Goal: Navigation & Orientation: Understand site structure

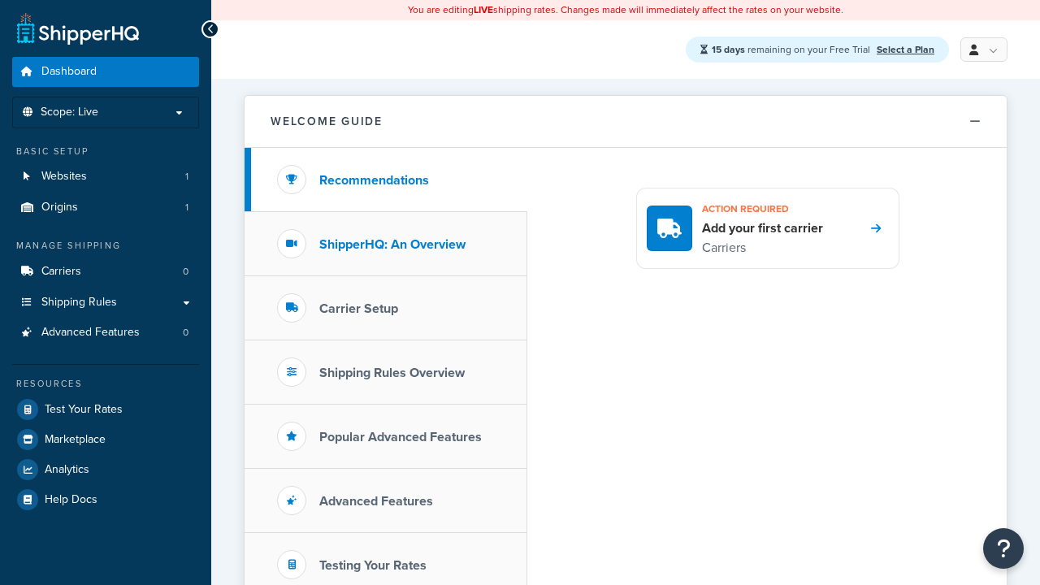
click at [392, 245] on h3 "ShipperHQ: An Overview" at bounding box center [392, 244] width 146 height 15
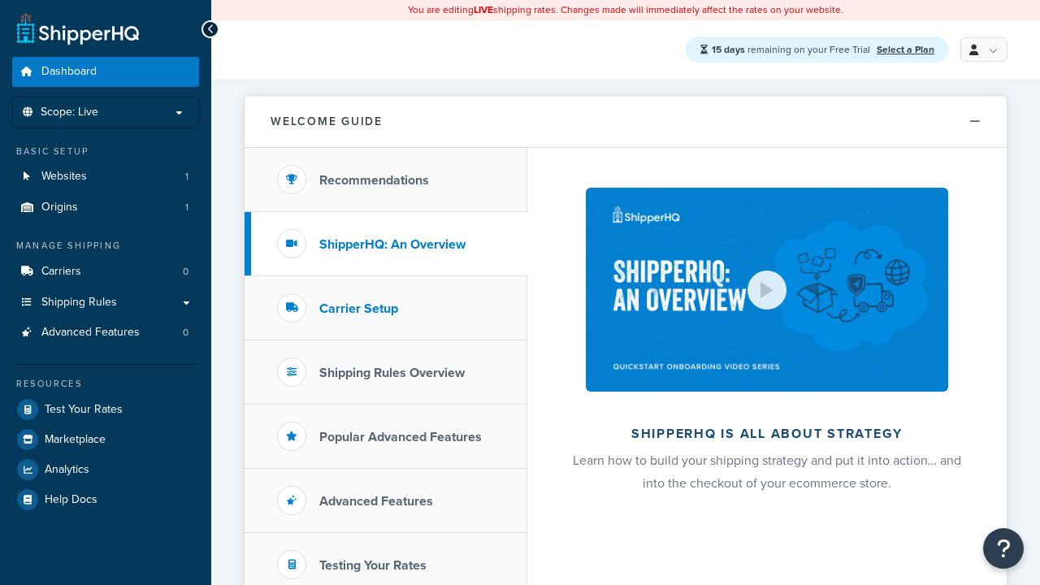
click at [358, 309] on h3 "Carrier Setup" at bounding box center [358, 308] width 79 height 15
click at [392, 373] on h3 "Shipping Rules Overview" at bounding box center [391, 373] width 145 height 15
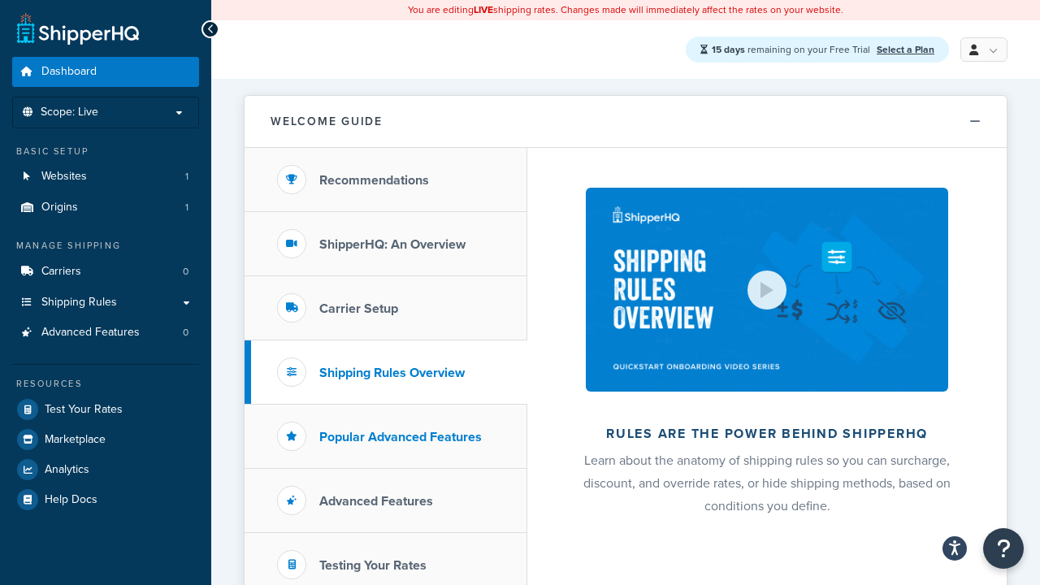
click at [401, 437] on h3 "Popular Advanced Features" at bounding box center [400, 437] width 163 height 15
click at [373, 566] on h3 "Testing Your Rates" at bounding box center [372, 565] width 107 height 15
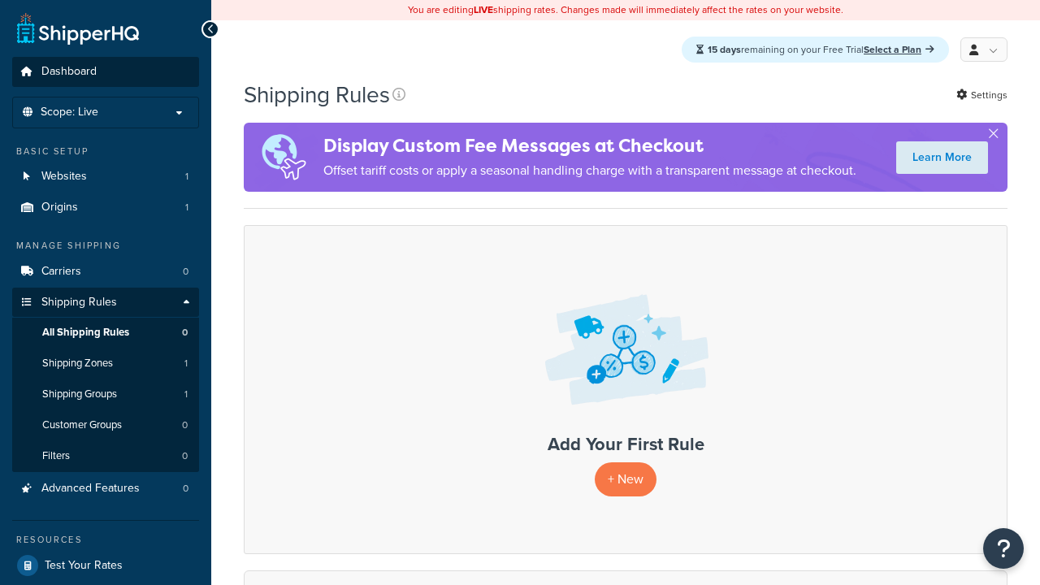
click at [68, 72] on span "Dashboard" at bounding box center [68, 72] width 55 height 14
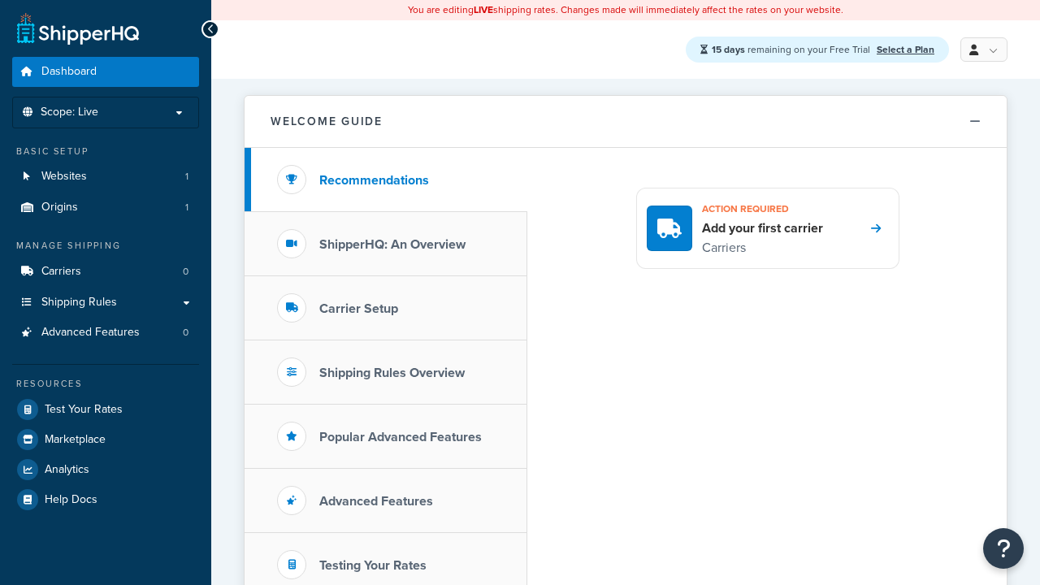
scroll to position [354, 0]
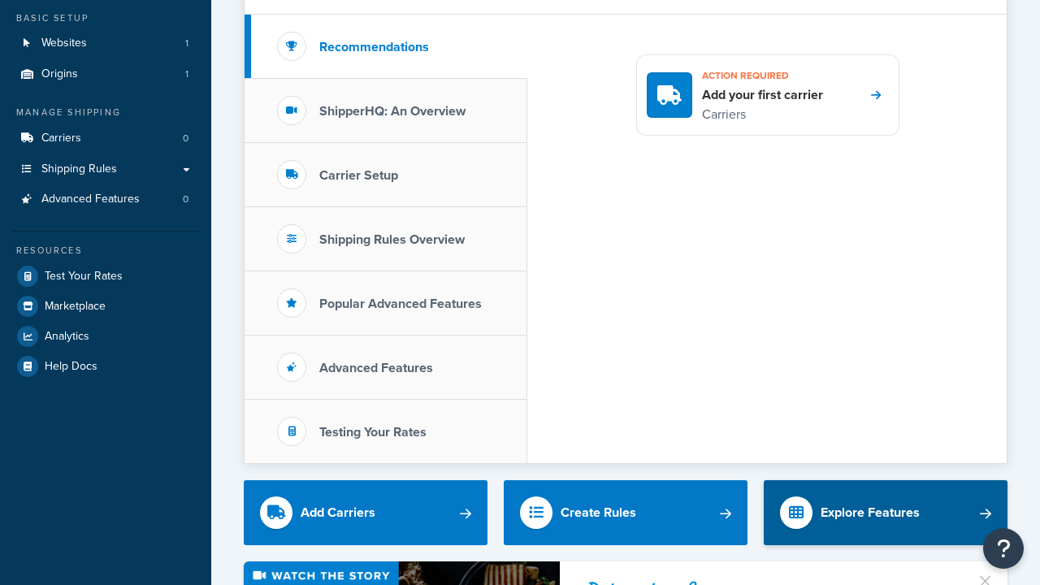
click at [870, 501] on div "Explore Features" at bounding box center [870, 512] width 99 height 23
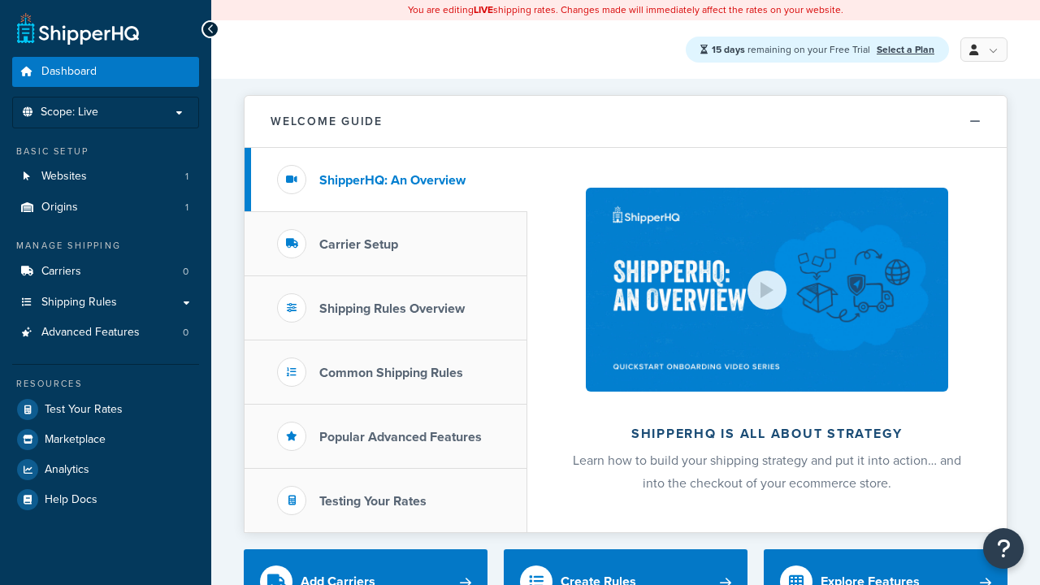
click at [68, 72] on span "Dashboard" at bounding box center [68, 72] width 55 height 14
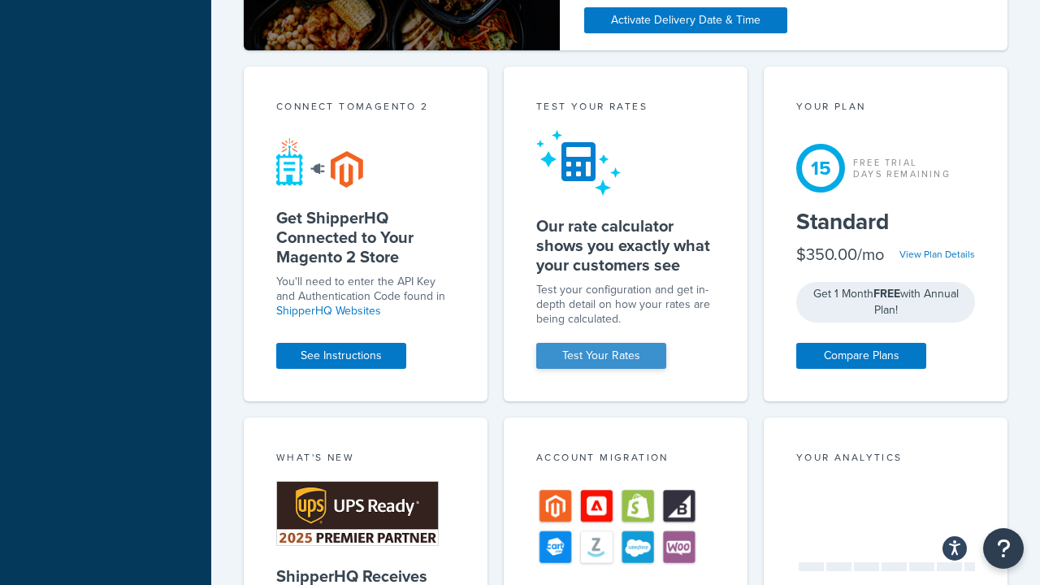
click at [626, 118] on div "Test your rates" at bounding box center [625, 108] width 179 height 19
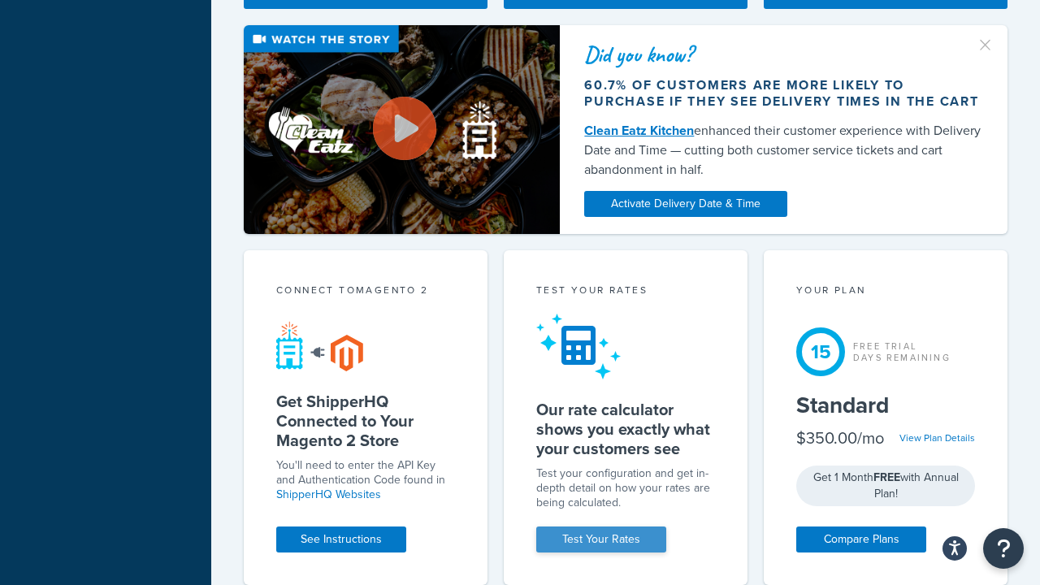
click at [601, 540] on link "Test Your Rates" at bounding box center [601, 540] width 130 height 26
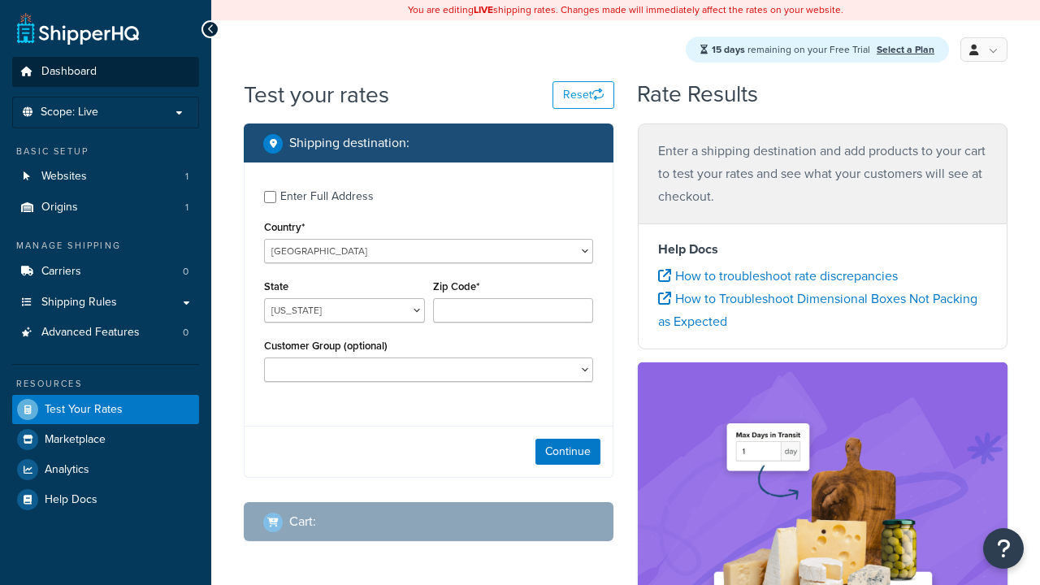
click at [68, 72] on span "Dashboard" at bounding box center [68, 72] width 55 height 14
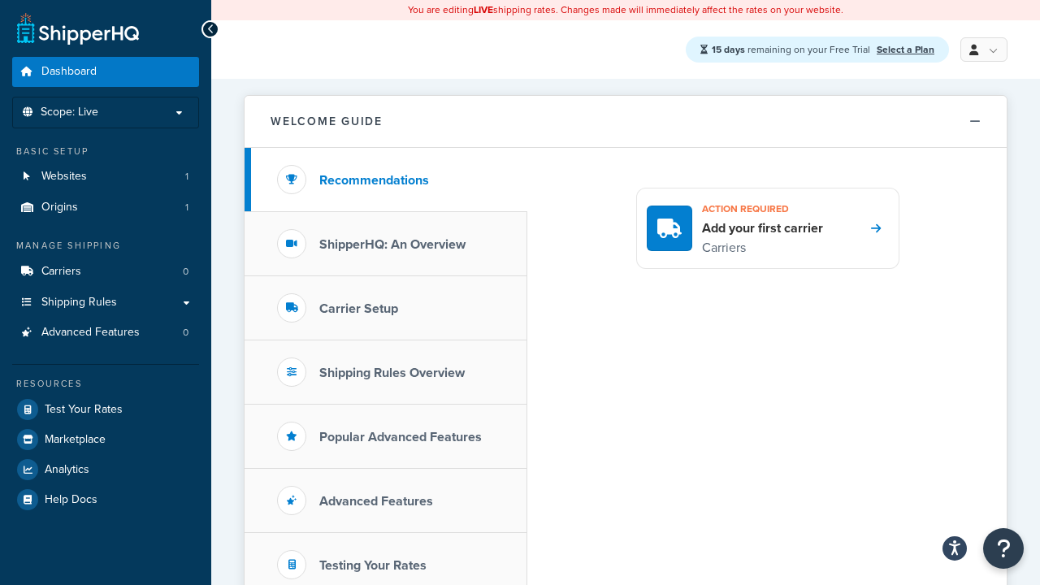
click at [68, 72] on span "Dashboard" at bounding box center [68, 72] width 55 height 14
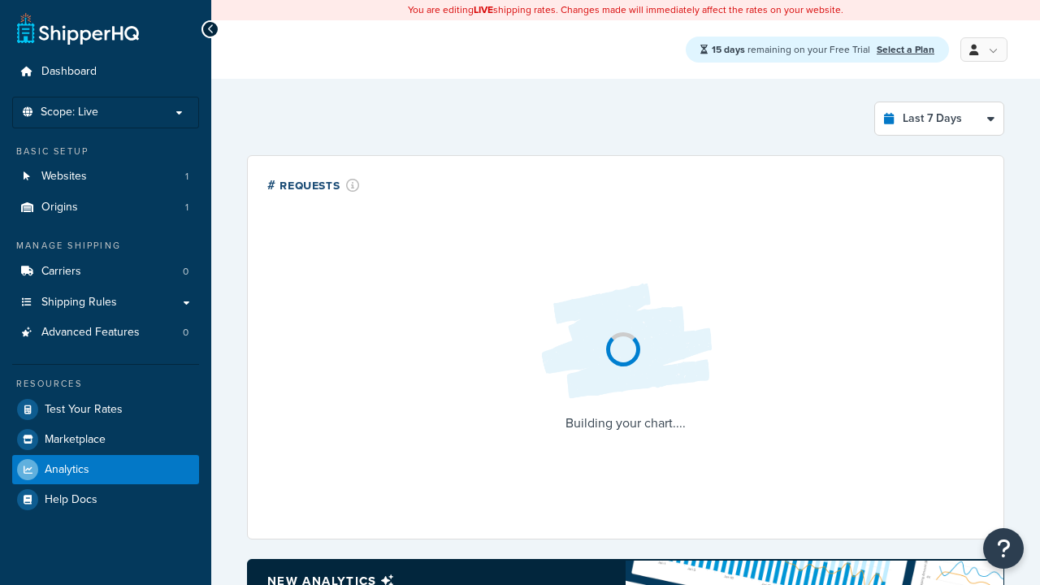
select select "last_7_days"
